Goal: Obtain resource: Obtain resource

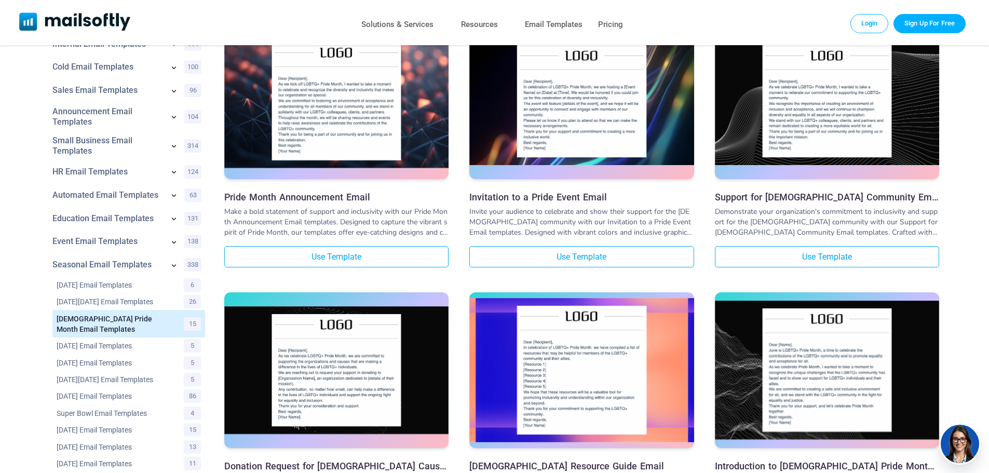
scroll to position [52, 0]
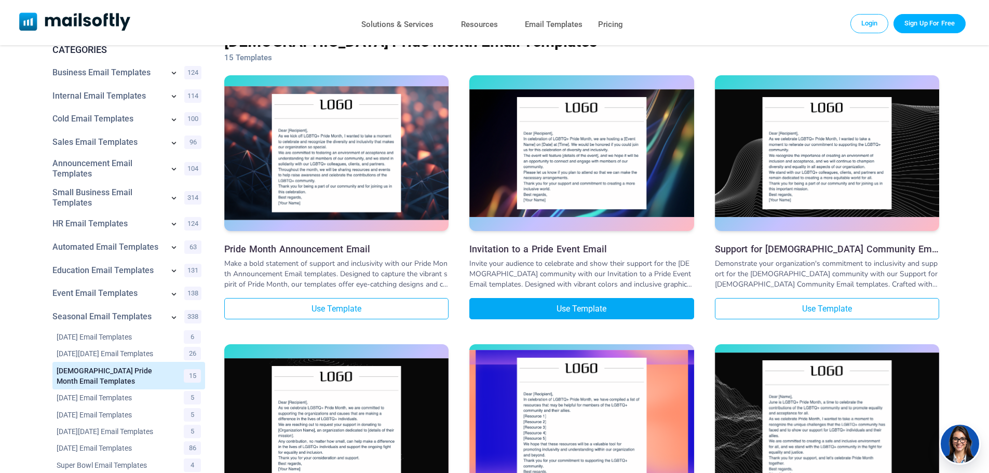
click at [642, 312] on link "Use Template" at bounding box center [581, 308] width 224 height 21
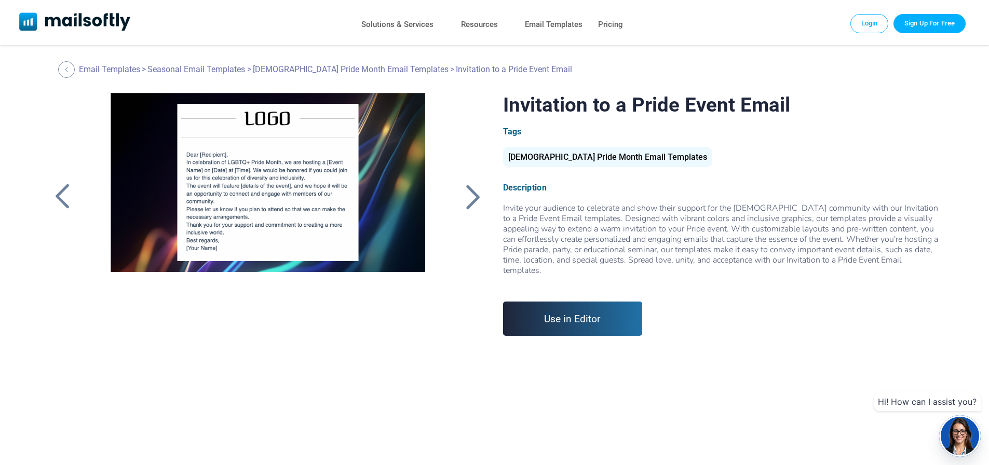
click at [218, 228] on div at bounding box center [268, 223] width 350 height 260
